Goal: Check status

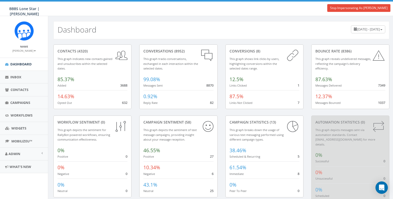
click at [357, 30] on span "[DATE] - [DATE]" at bounding box center [368, 29] width 23 height 5
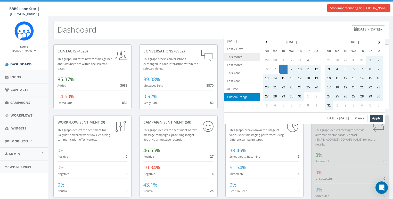
click at [233, 58] on li "This Month" at bounding box center [242, 57] width 36 height 8
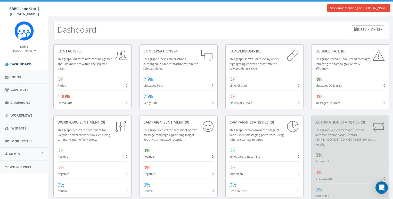
click at [351, 26] on div "[DATE] - [DATE]" at bounding box center [368, 29] width 34 height 8
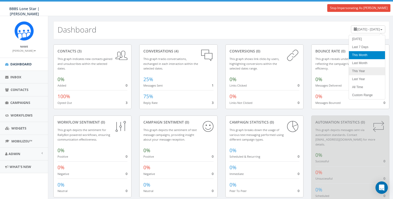
click at [358, 68] on li "This Year" at bounding box center [367, 71] width 36 height 8
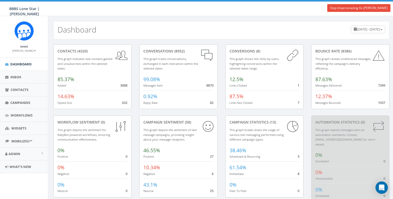
click at [357, 27] on span "[DATE] - [DATE]" at bounding box center [368, 29] width 23 height 5
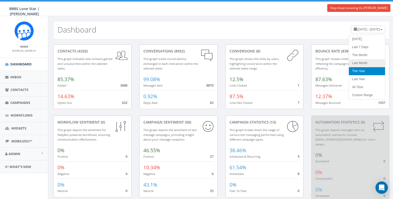
click at [359, 62] on li "Last Month" at bounding box center [367, 63] width 36 height 8
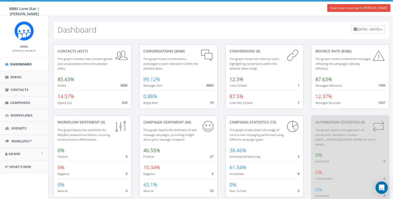
click at [357, 27] on span "[DATE] - [DATE]" at bounding box center [368, 29] width 23 height 5
click at [275, 42] on div "contacts (4317) This graph indicates new contacts gained and unsubscribes withi…" at bounding box center [221, 126] width 346 height 174
click at [357, 26] on div "[DATE] - [DATE]" at bounding box center [368, 29] width 34 height 8
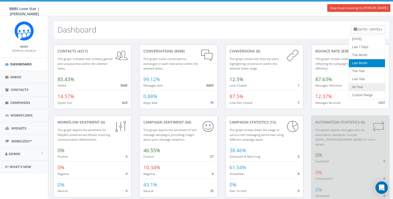
click at [360, 85] on li "All Time" at bounding box center [367, 87] width 36 height 8
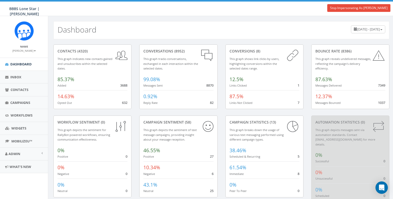
click at [255, 35] on div "Dashboard [DATE] - [DATE]" at bounding box center [221, 30] width 336 height 18
